Goal: Task Accomplishment & Management: Complete application form

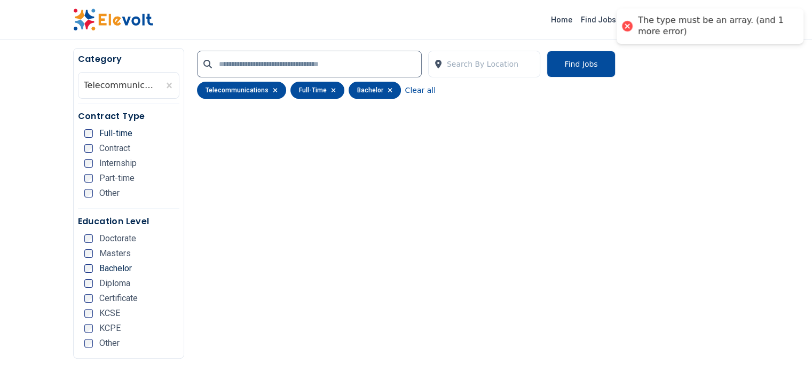
scroll to position [198, 0]
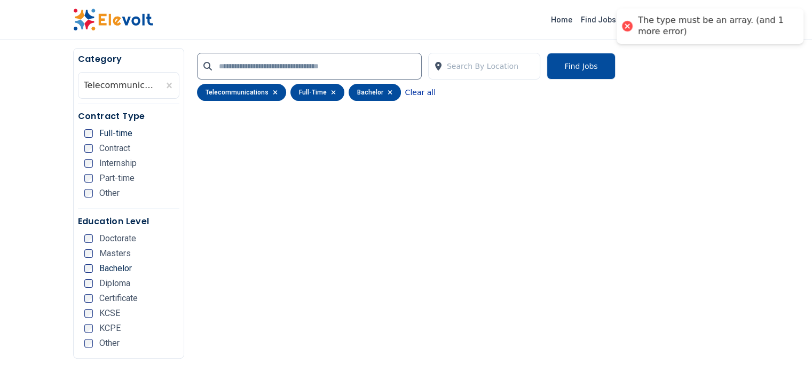
click at [405, 93] on button "Clear all" at bounding box center [420, 92] width 30 height 17
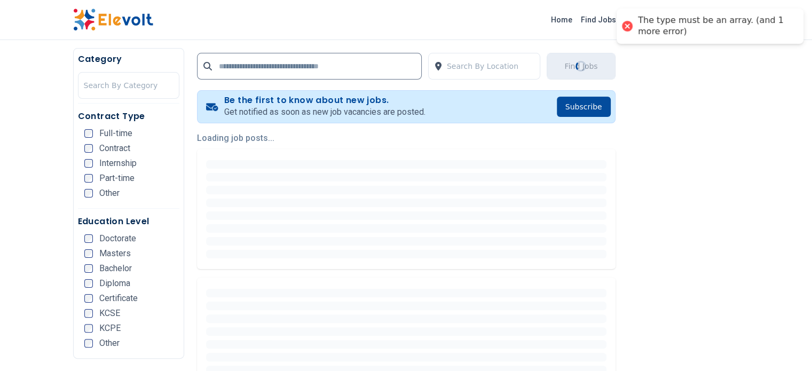
scroll to position [0, 0]
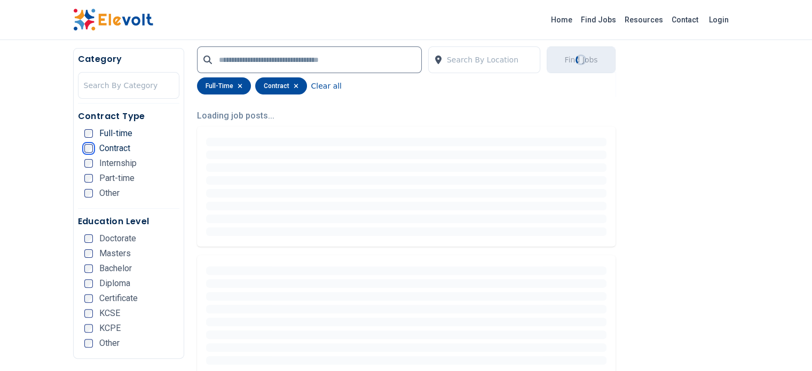
scroll to position [249, 0]
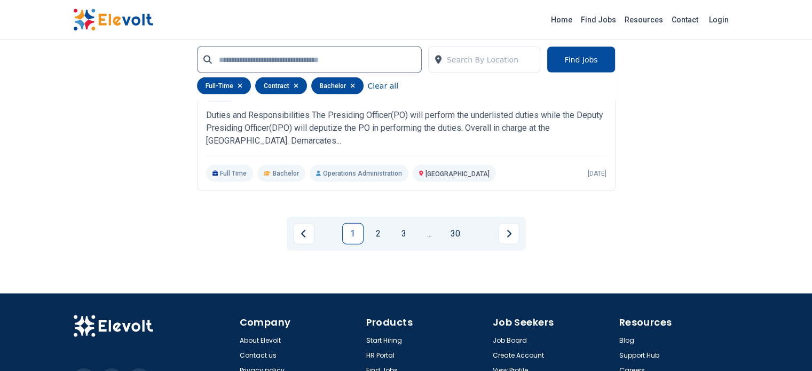
scroll to position [2327, 0]
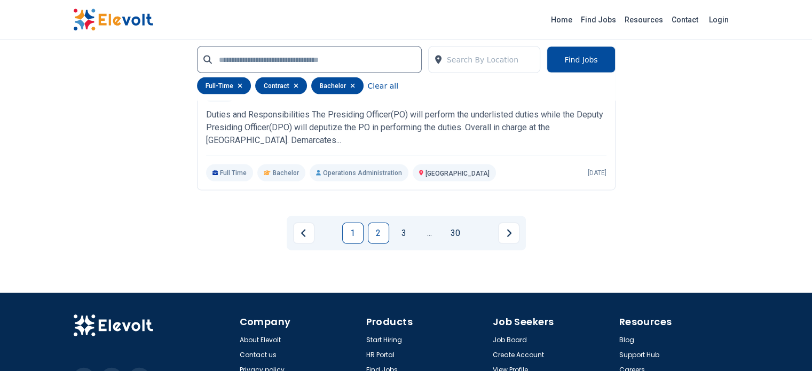
click at [385, 223] on link "2" at bounding box center [378, 233] width 21 height 21
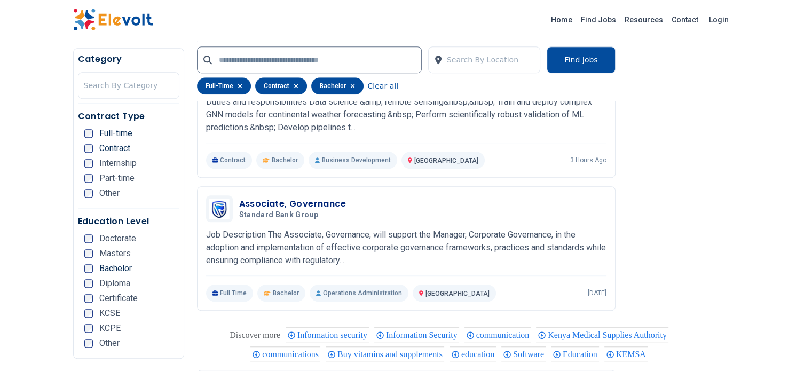
scroll to position [728, 0]
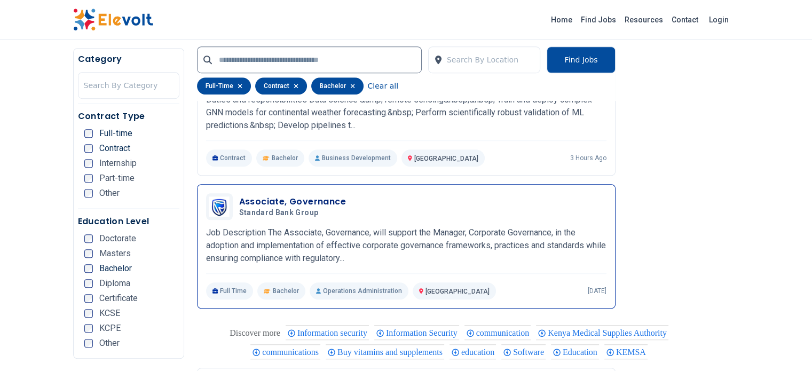
click at [294, 195] on h3 "Associate, Governance" at bounding box center [292, 201] width 107 height 13
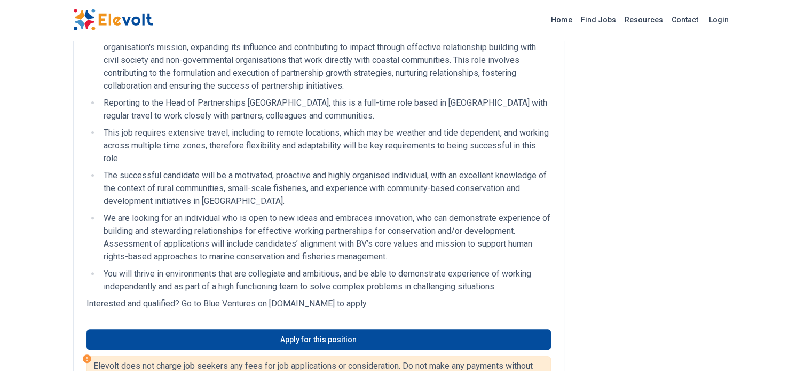
scroll to position [307, 0]
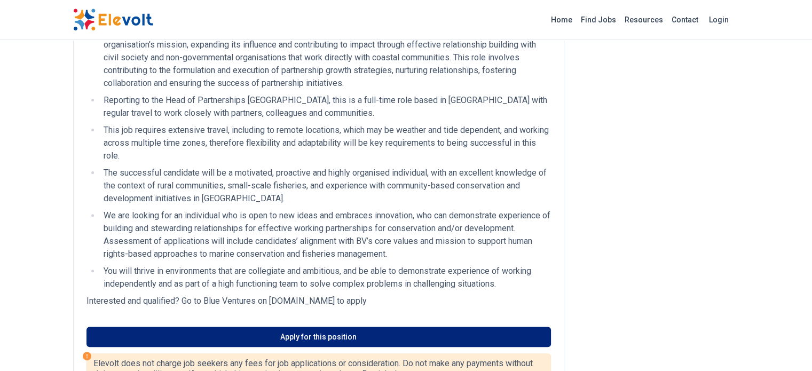
click at [268, 327] on link "Apply for this position" at bounding box center [318, 337] width 464 height 20
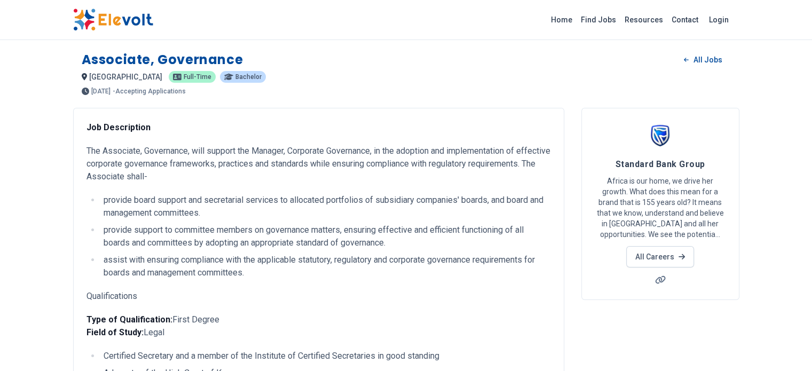
scroll to position [70, 0]
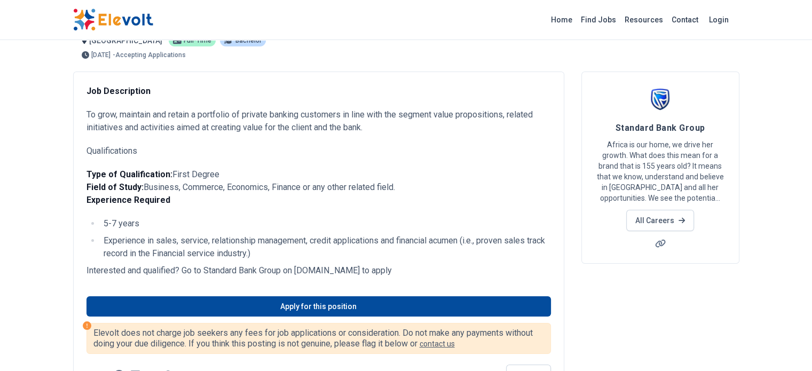
scroll to position [37, 0]
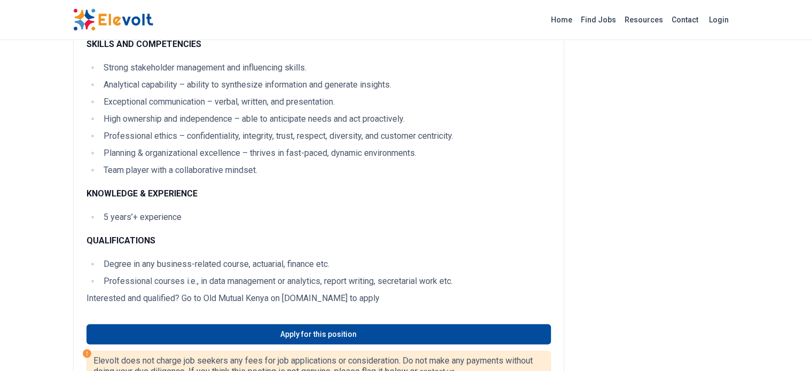
scroll to position [714, 0]
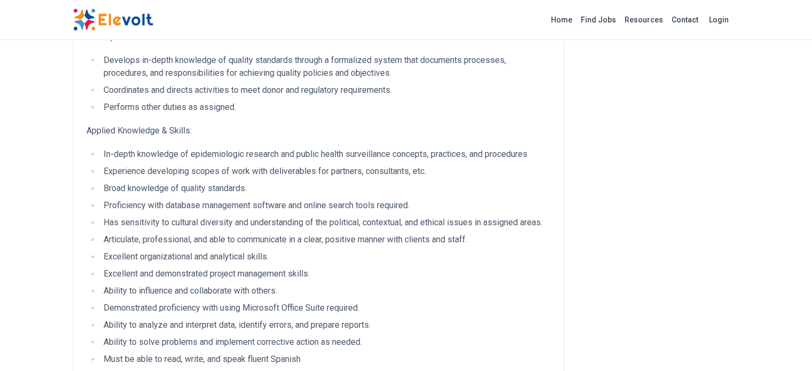
scroll to position [1340, 0]
